Goal: Task Accomplishment & Management: Manage account settings

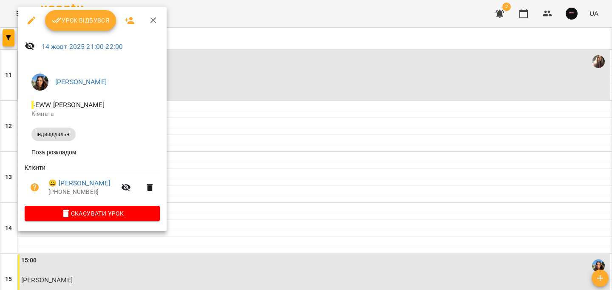
scroll to position [428, 0]
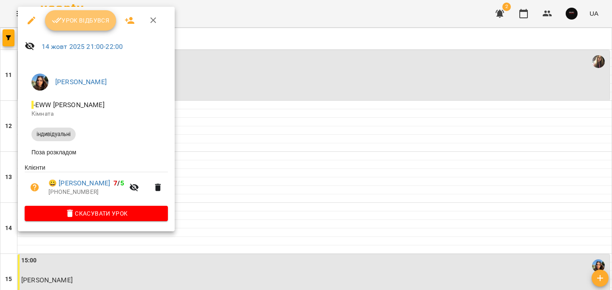
click at [89, 22] on span "Урок відбувся" at bounding box center [81, 20] width 58 height 10
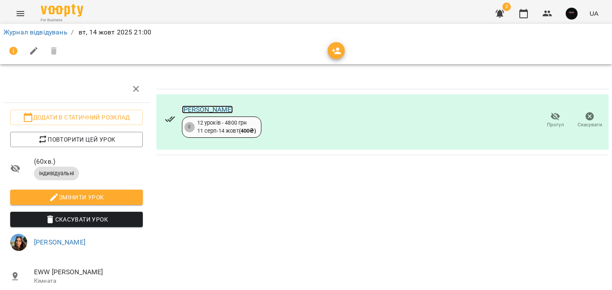
click at [189, 113] on link "[PERSON_NAME]" at bounding box center [207, 109] width 51 height 8
click at [46, 32] on link "Журнал відвідувань" at bounding box center [35, 32] width 64 height 8
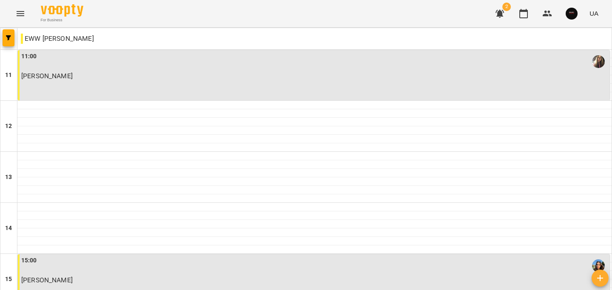
scroll to position [428, 0]
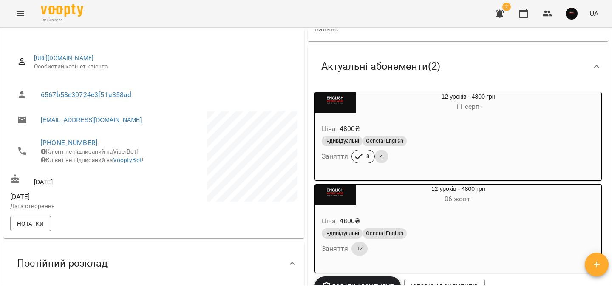
scroll to position [83, 0]
